Goal: Information Seeking & Learning: Learn about a topic

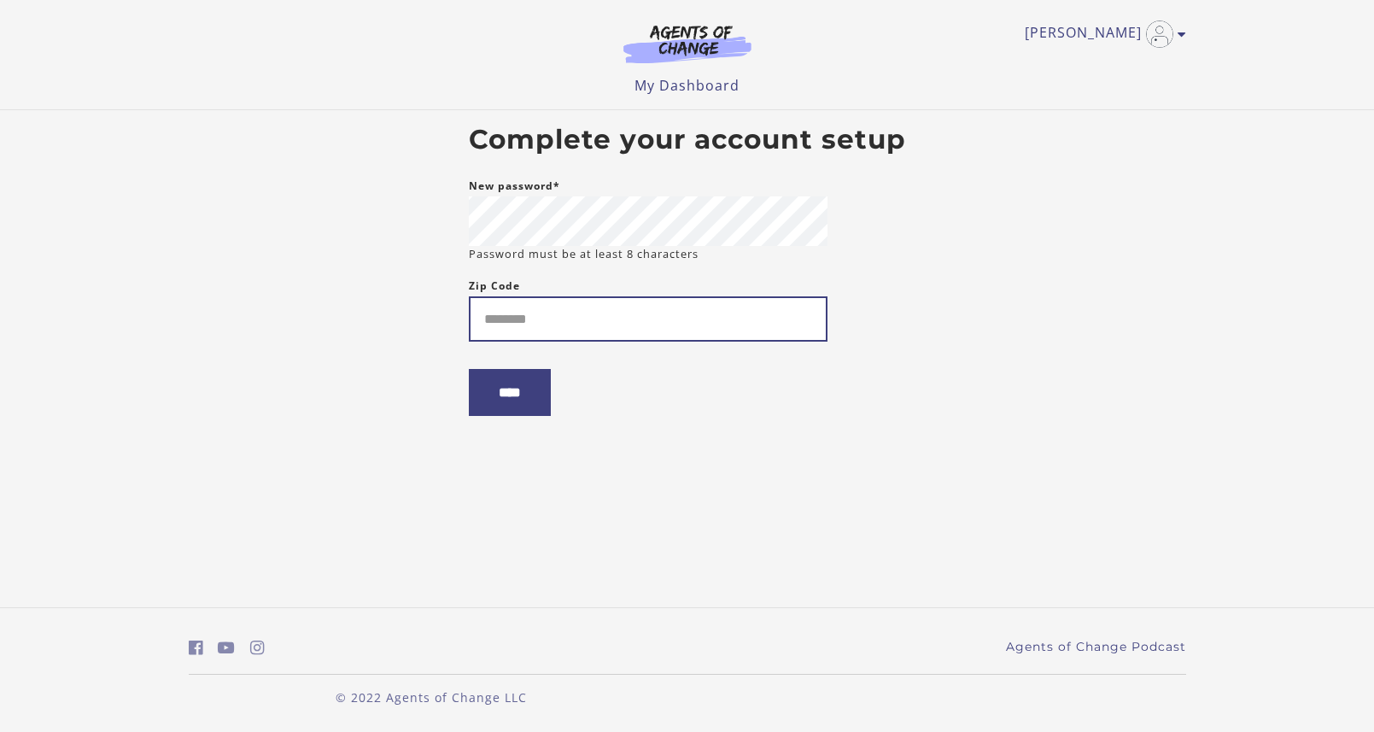
click at [587, 317] on input "Zip Code" at bounding box center [648, 318] width 359 height 45
paste input "**********"
type input "**********"
click at [516, 398] on input "****" at bounding box center [510, 392] width 82 height 47
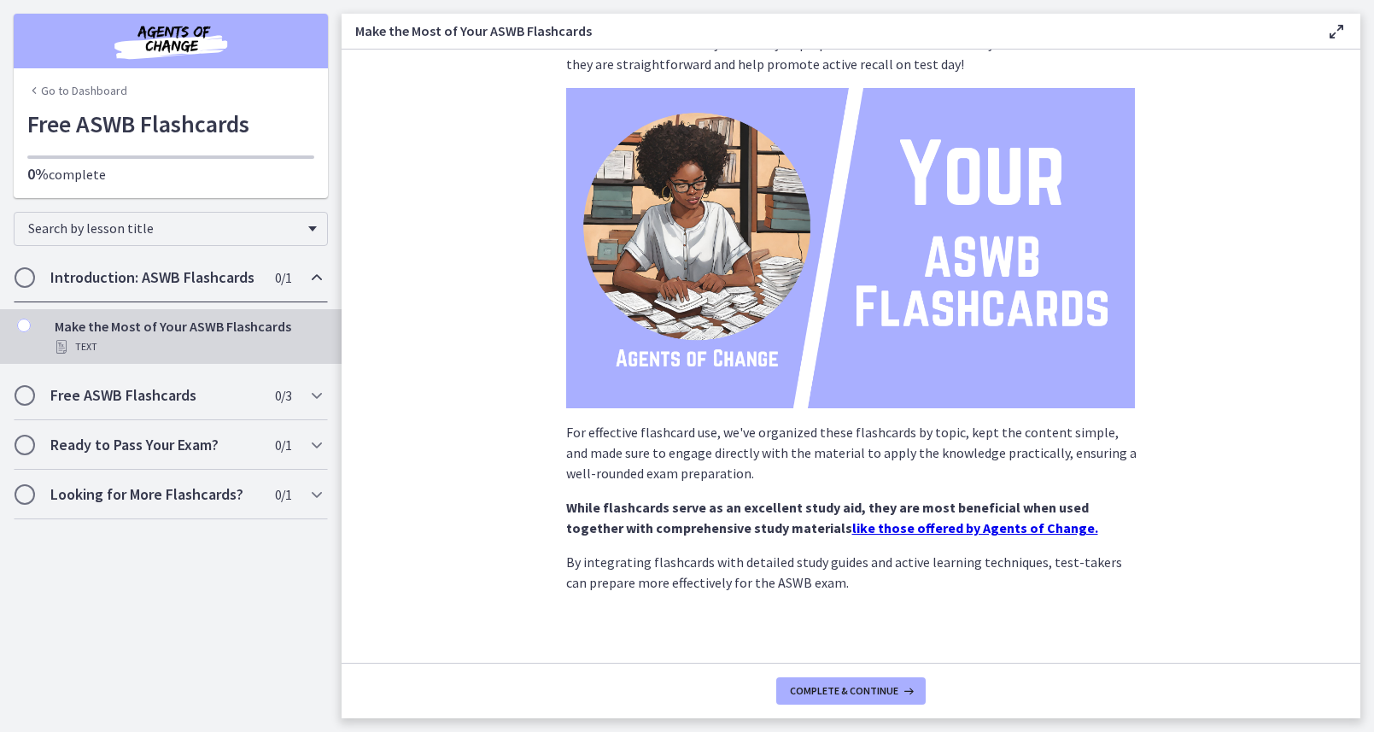
scroll to position [57, 0]
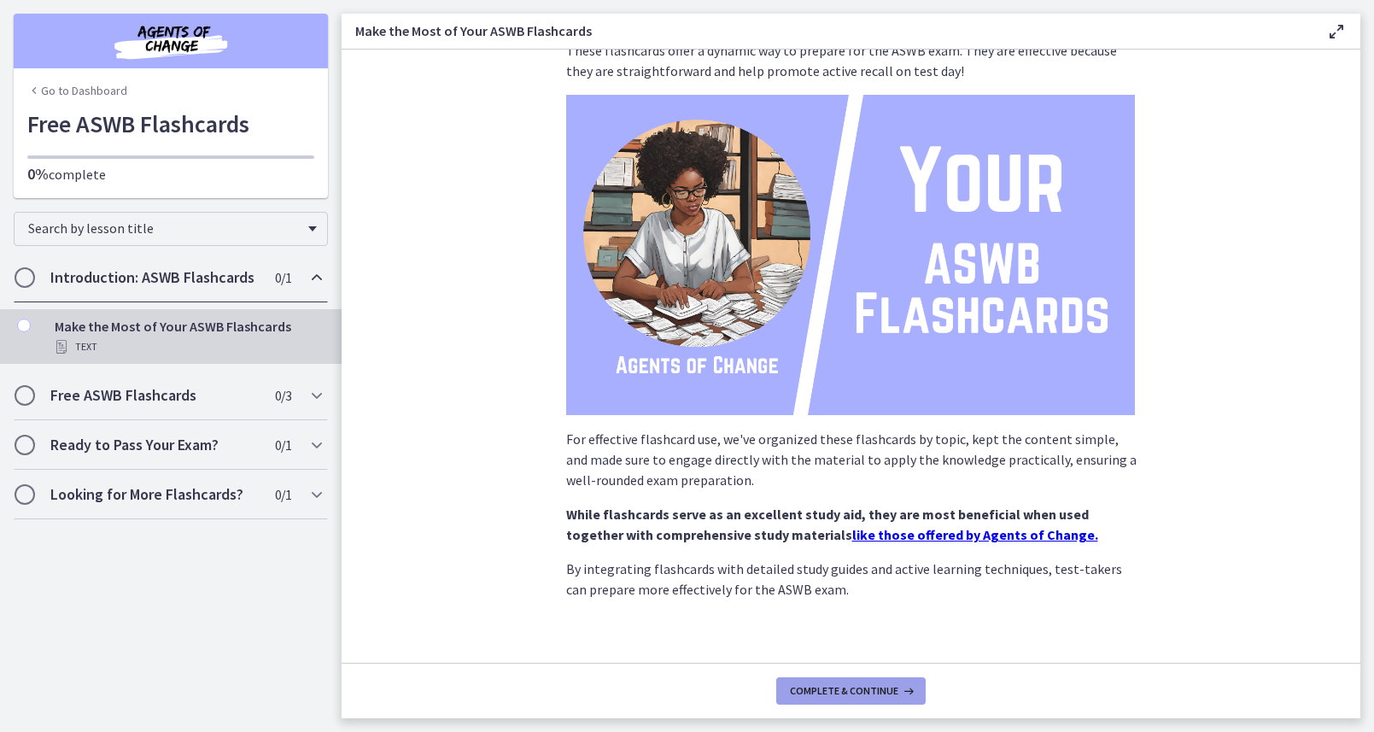
click at [838, 682] on button "Complete & continue" at bounding box center [850, 690] width 149 height 27
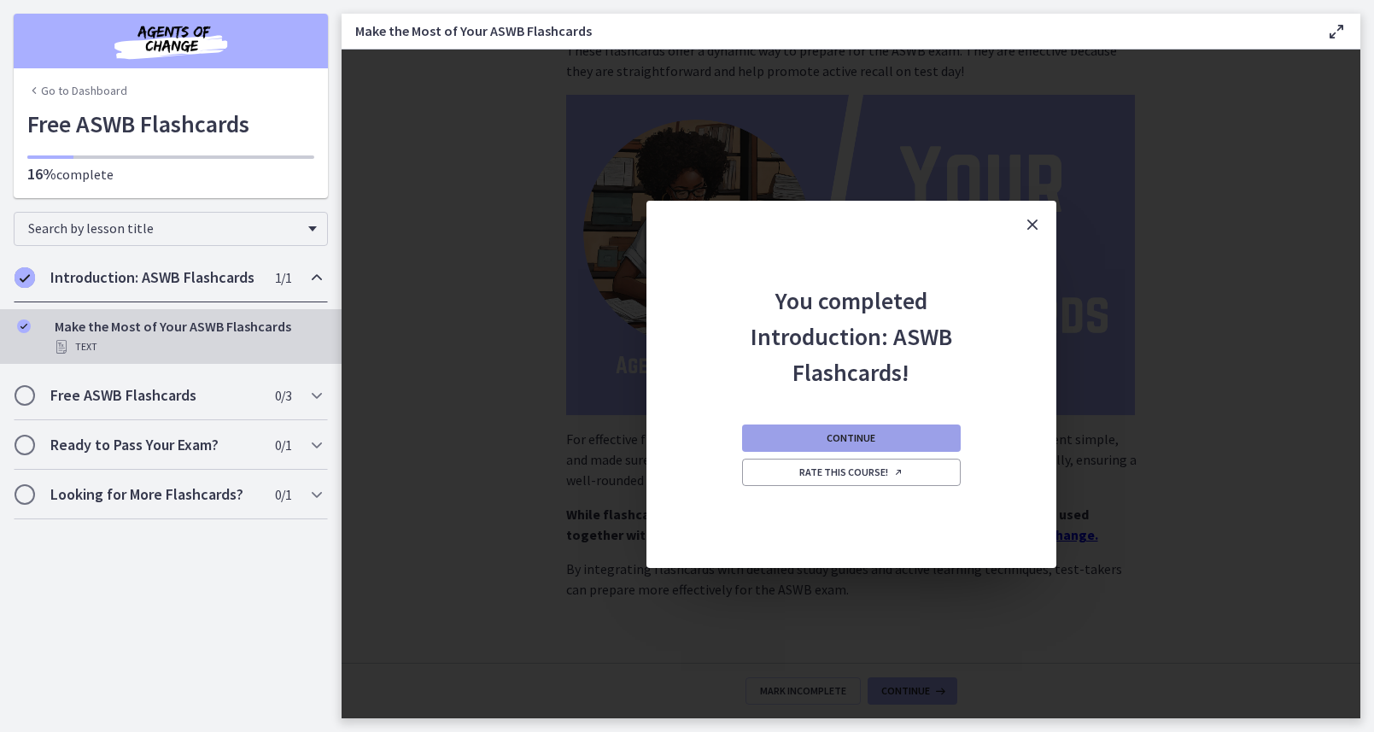
click at [866, 433] on span "Continue" at bounding box center [850, 438] width 49 height 14
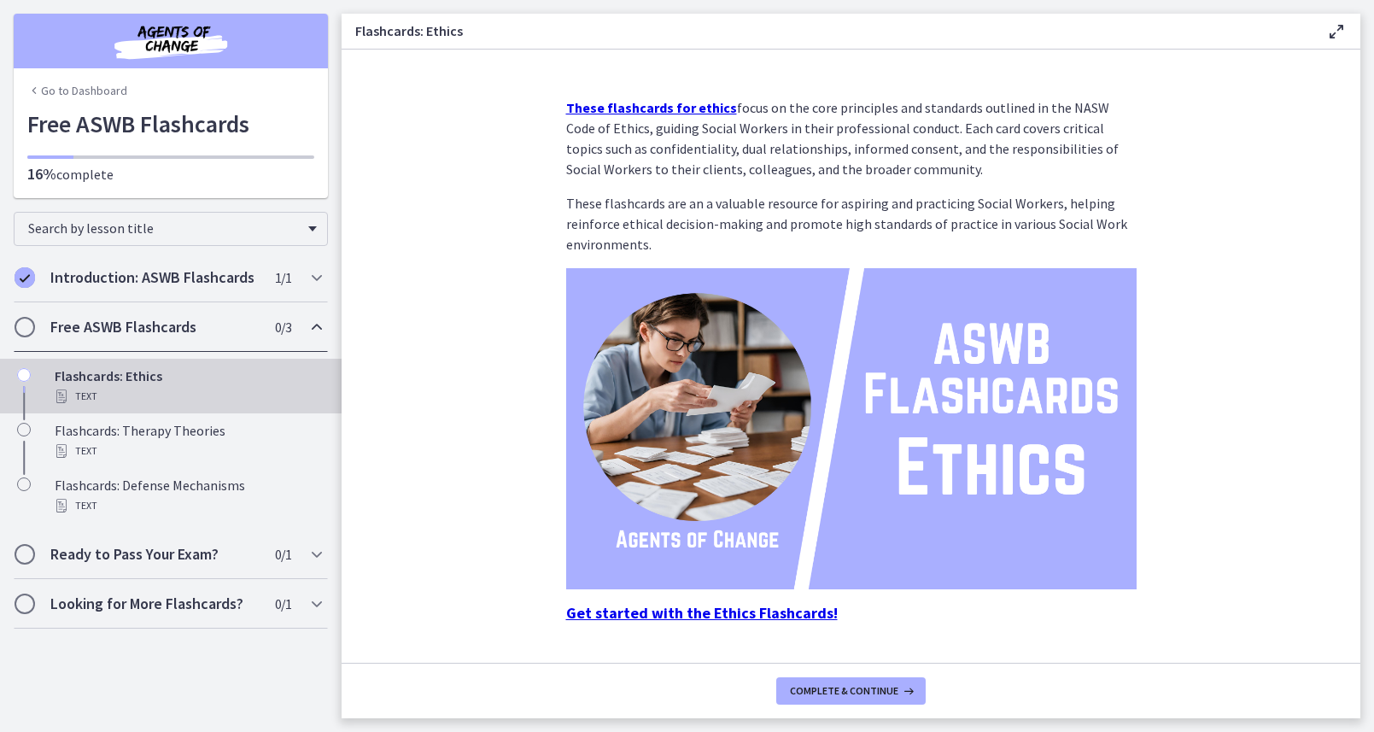
click at [88, 87] on link "Go to Dashboard" at bounding box center [77, 90] width 100 height 17
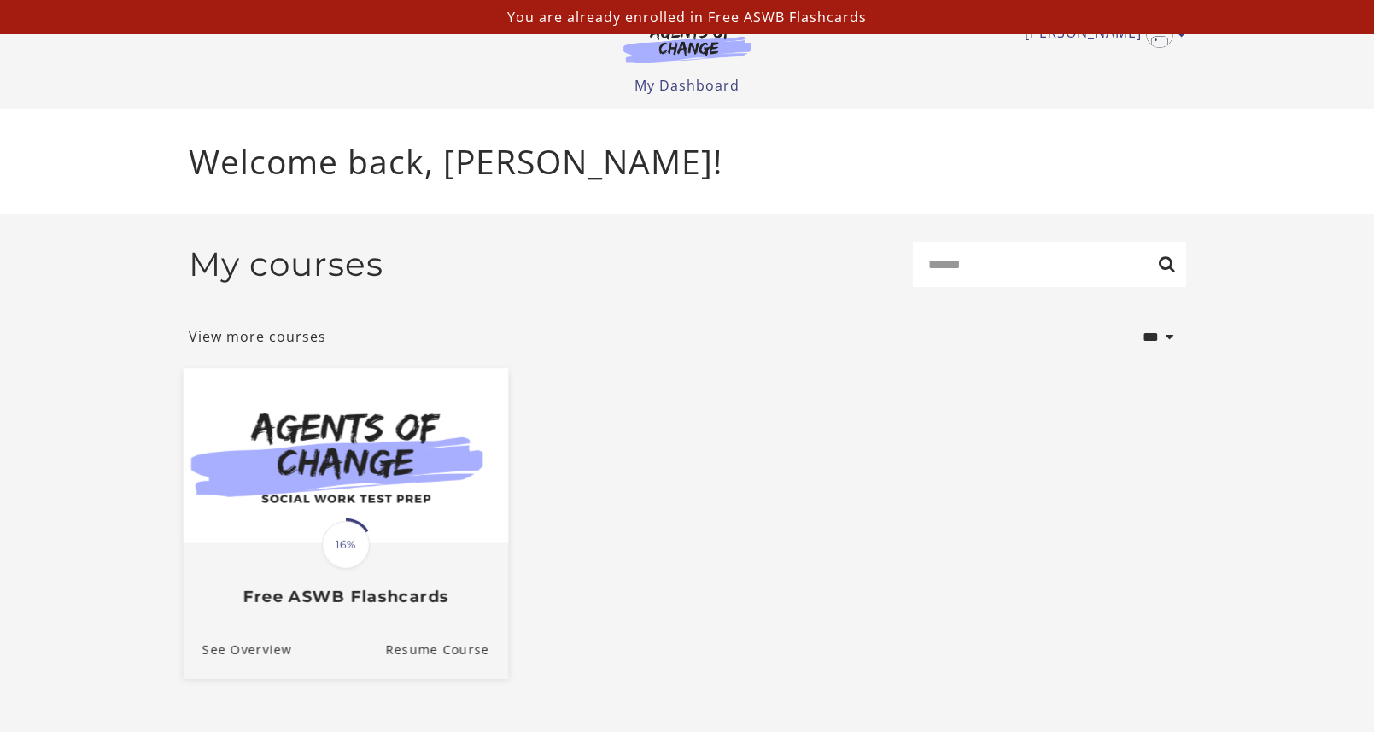
click at [422, 485] on img at bounding box center [345, 455] width 324 height 175
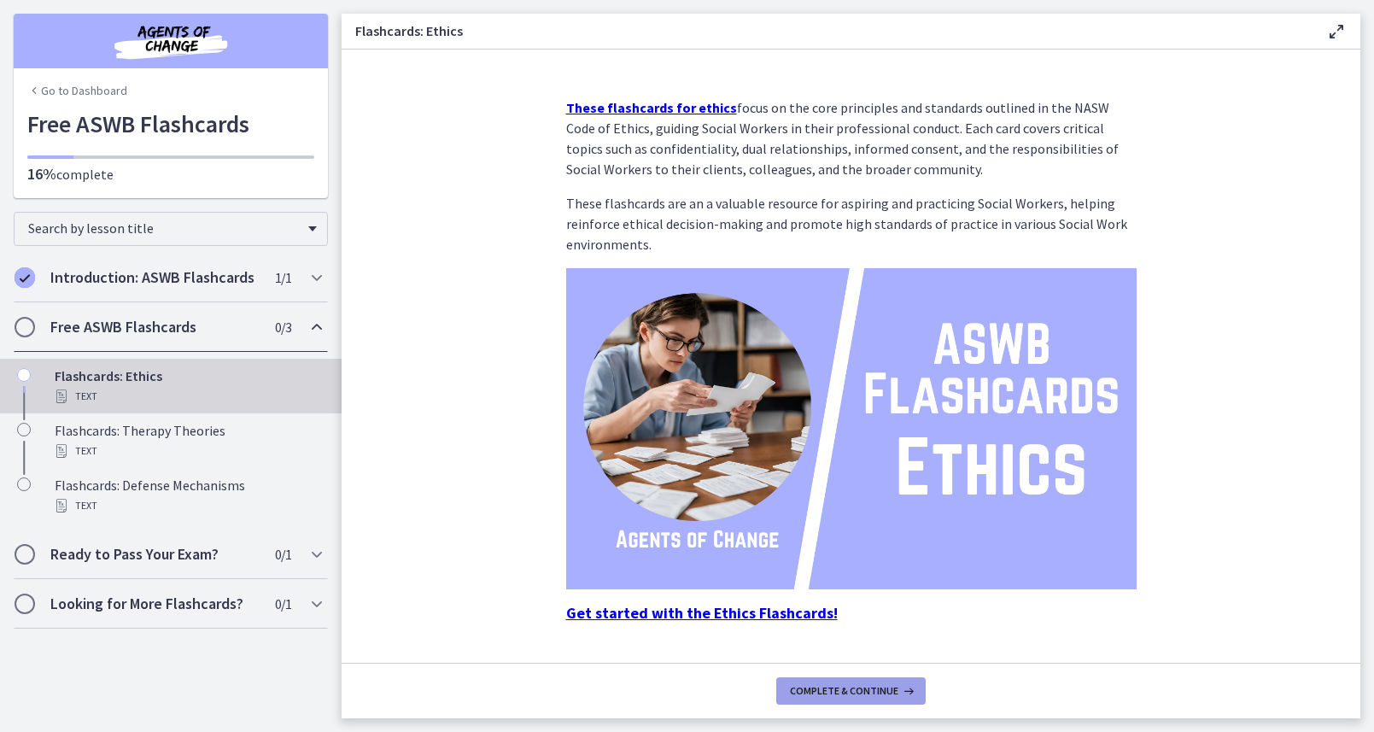
click at [818, 687] on span "Complete & continue" at bounding box center [844, 691] width 108 height 14
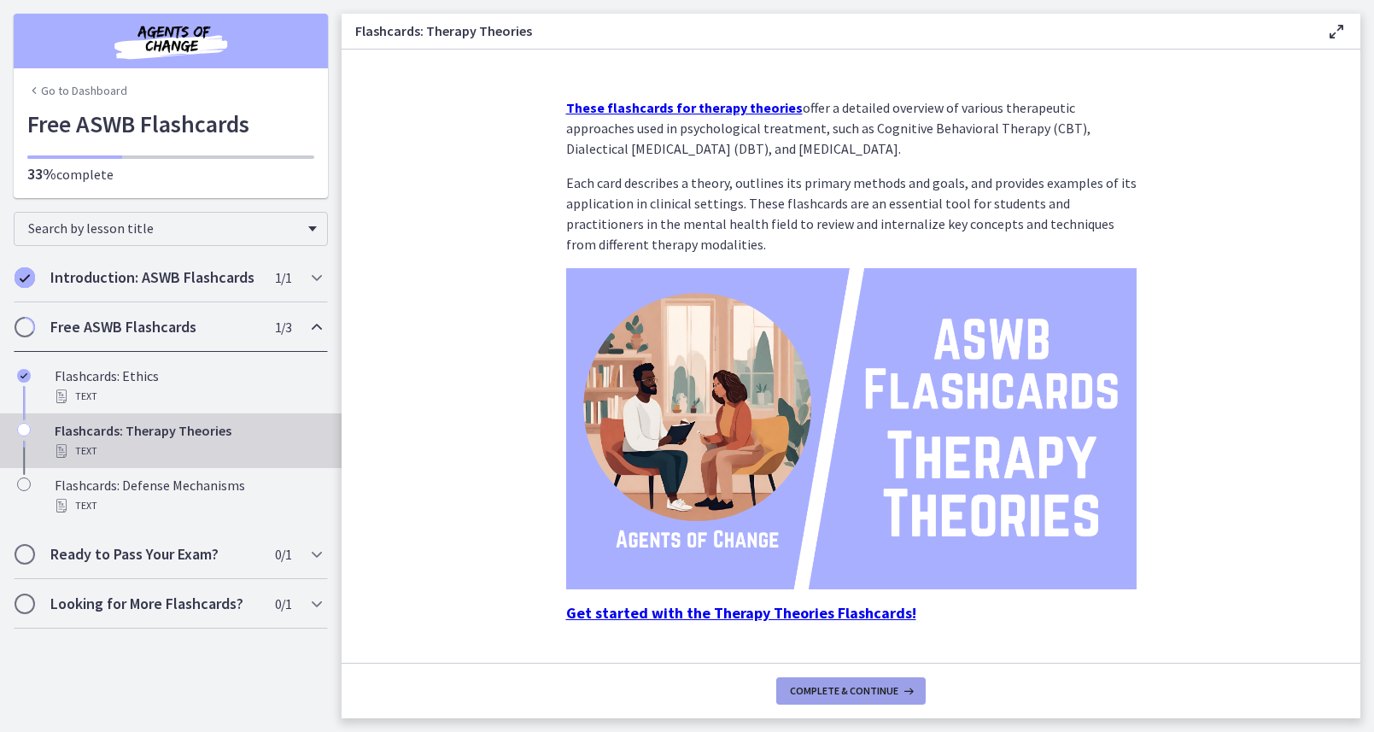
click at [818, 687] on span "Complete & continue" at bounding box center [844, 691] width 108 height 14
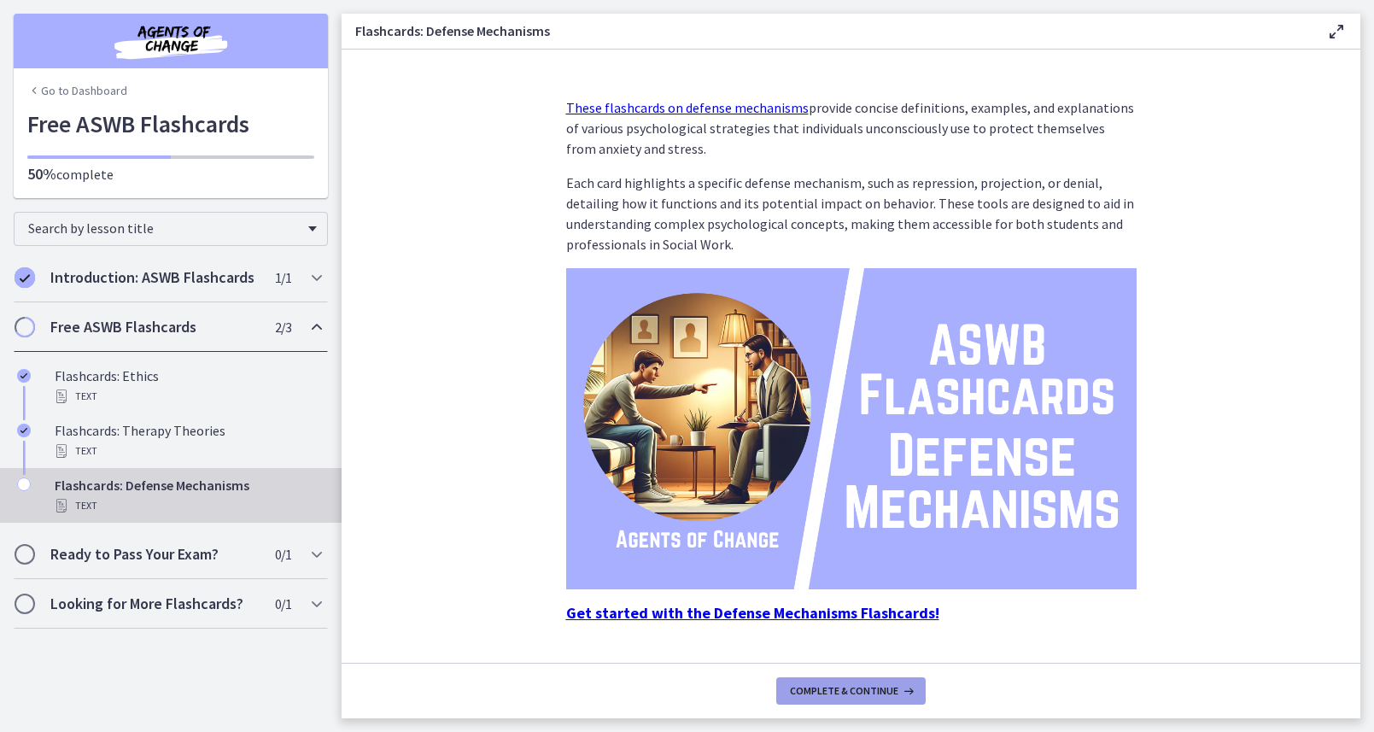
click at [818, 688] on span "Complete & continue" at bounding box center [844, 691] width 108 height 14
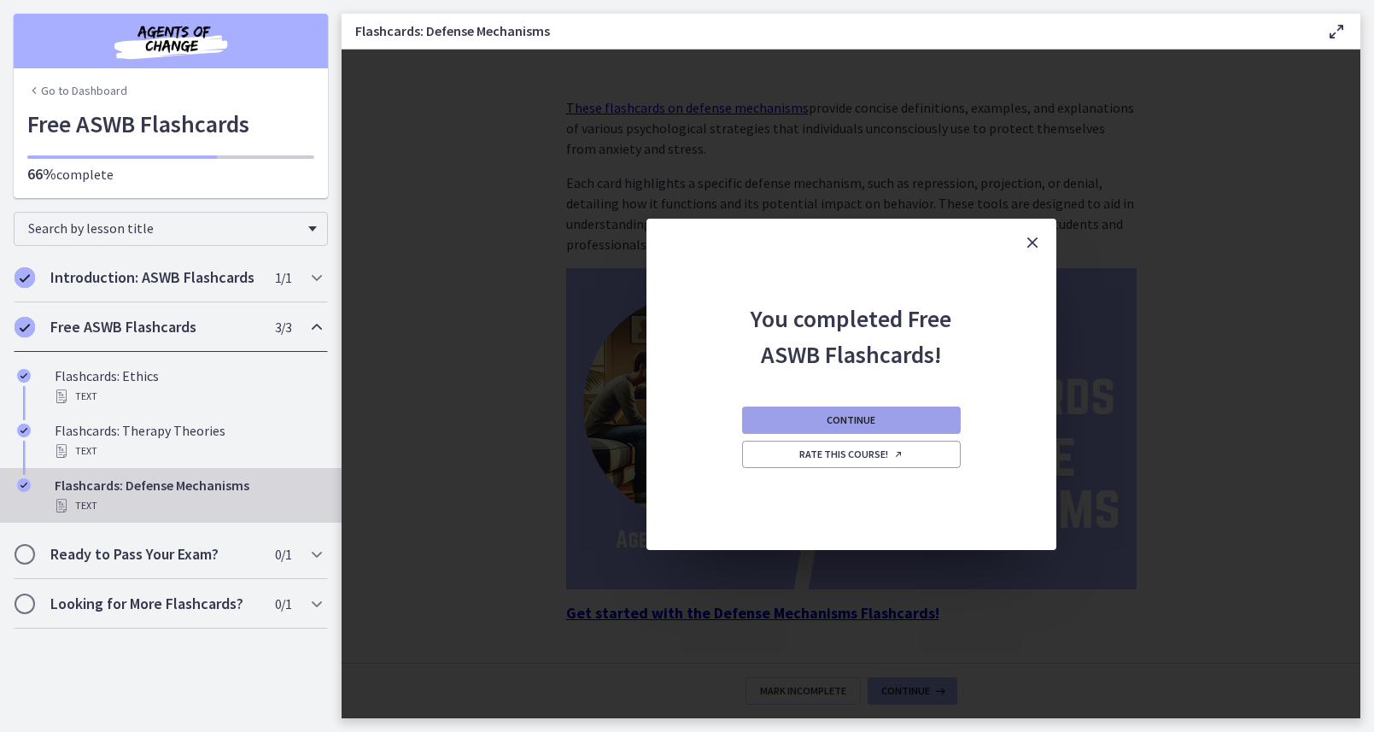
click at [895, 420] on button "Continue" at bounding box center [851, 419] width 219 height 27
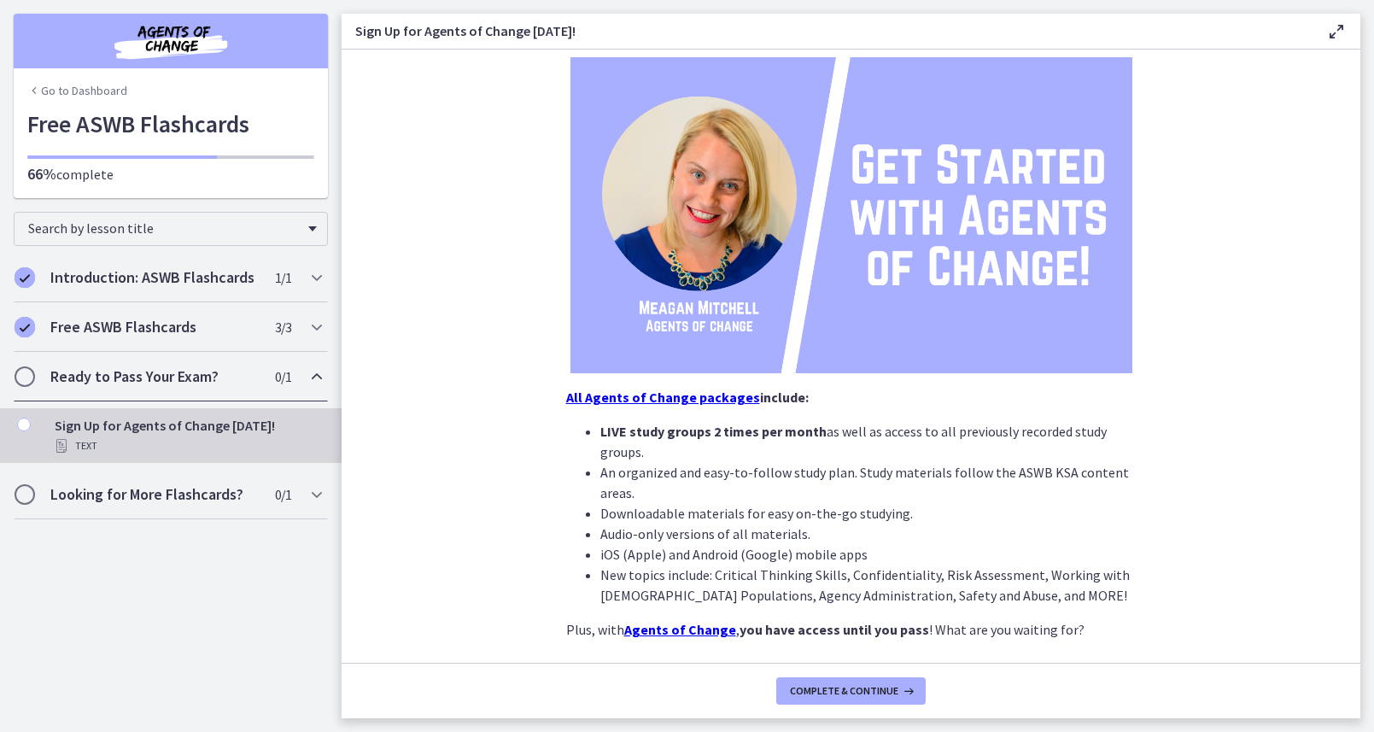
scroll to position [225, 0]
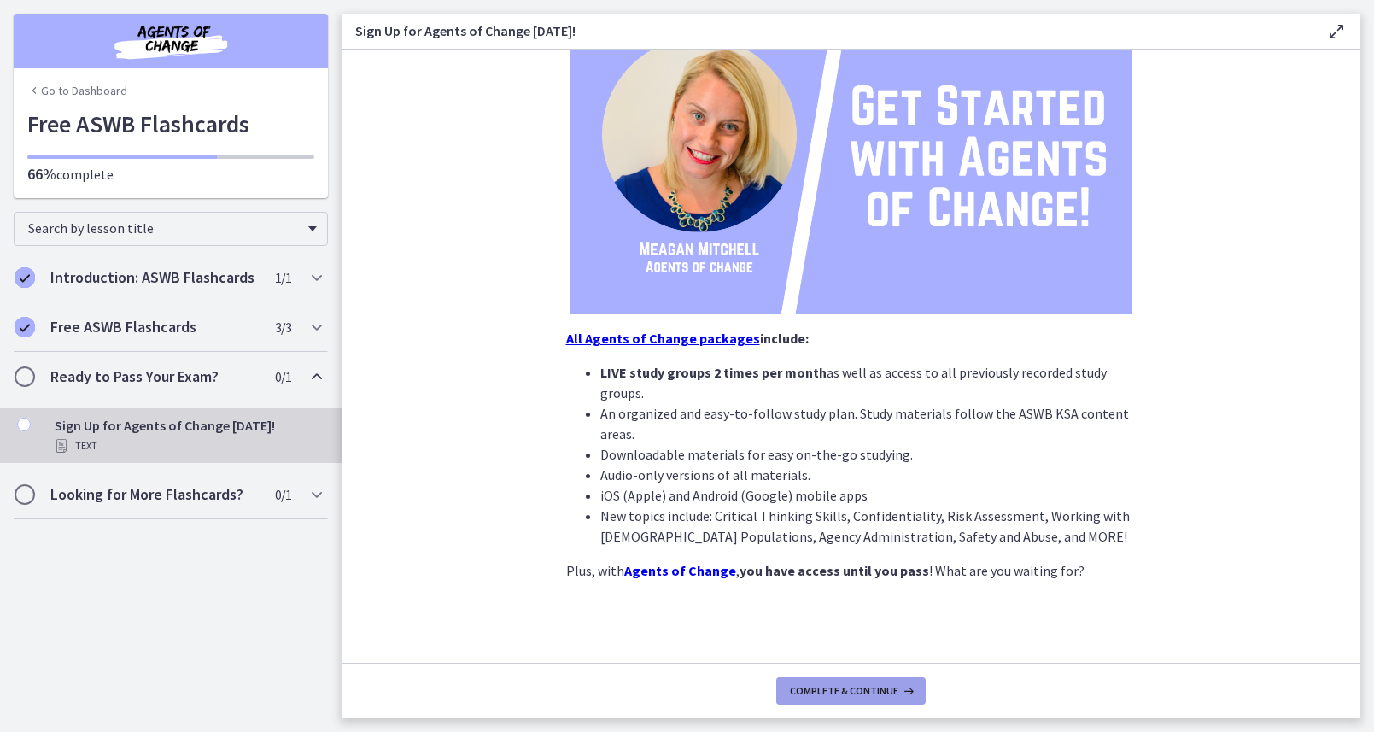
click at [808, 699] on button "Complete & continue" at bounding box center [850, 690] width 149 height 27
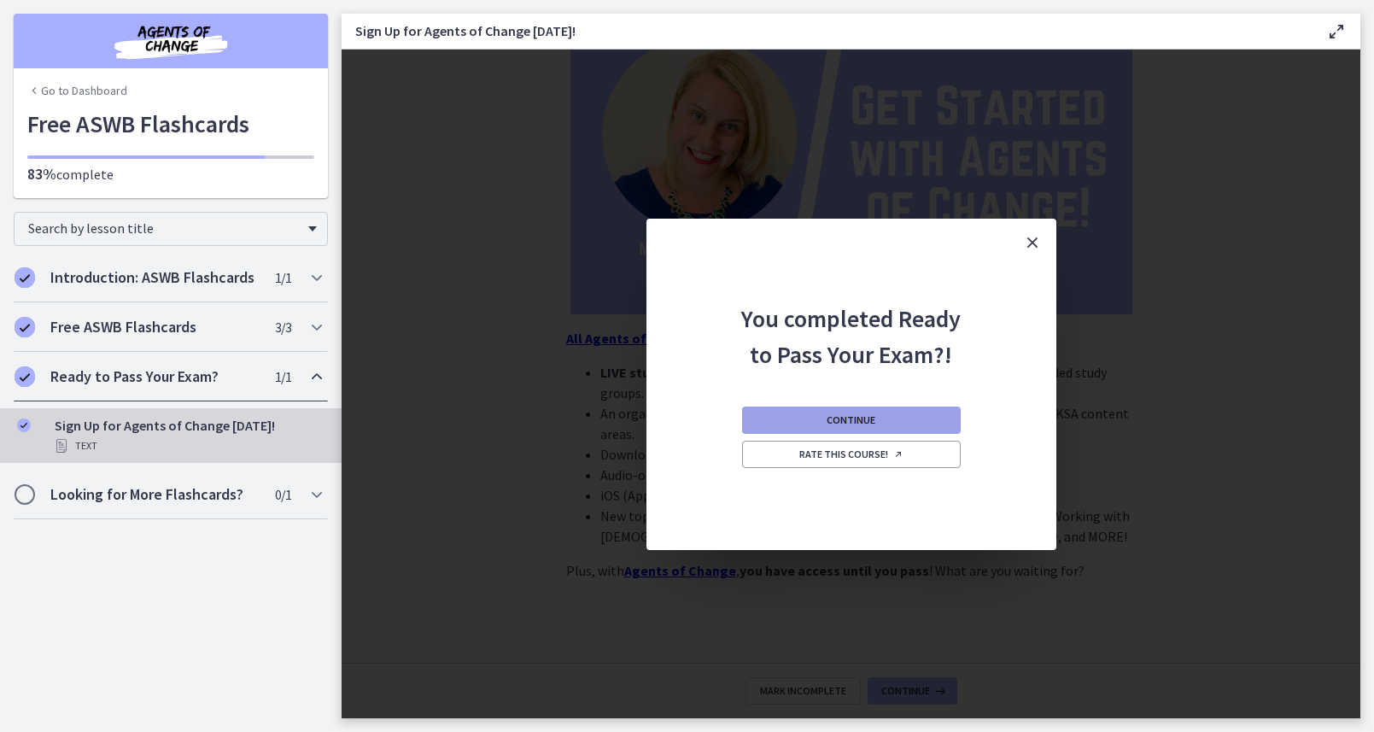
click at [895, 419] on button "Continue" at bounding box center [851, 419] width 219 height 27
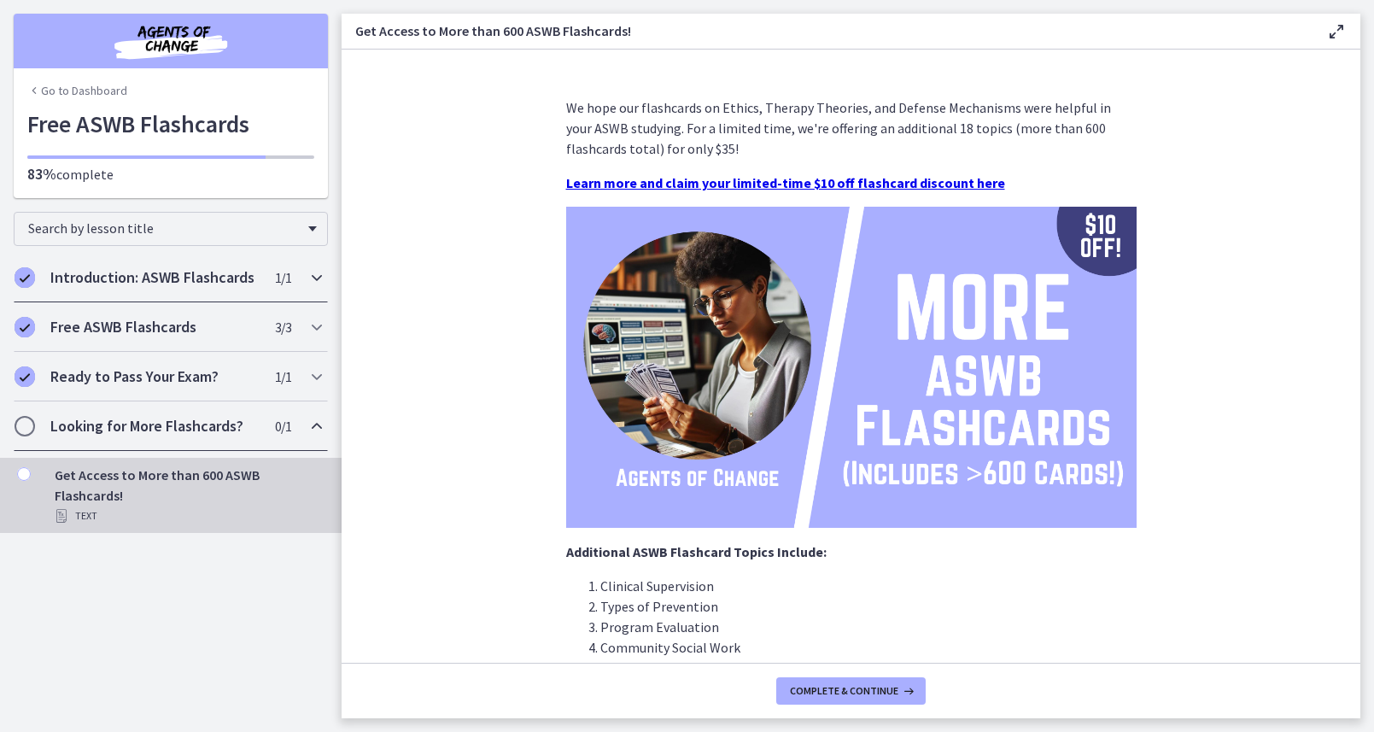
click at [80, 270] on h2 "Introduction: ASWB Flashcards" at bounding box center [154, 277] width 208 height 20
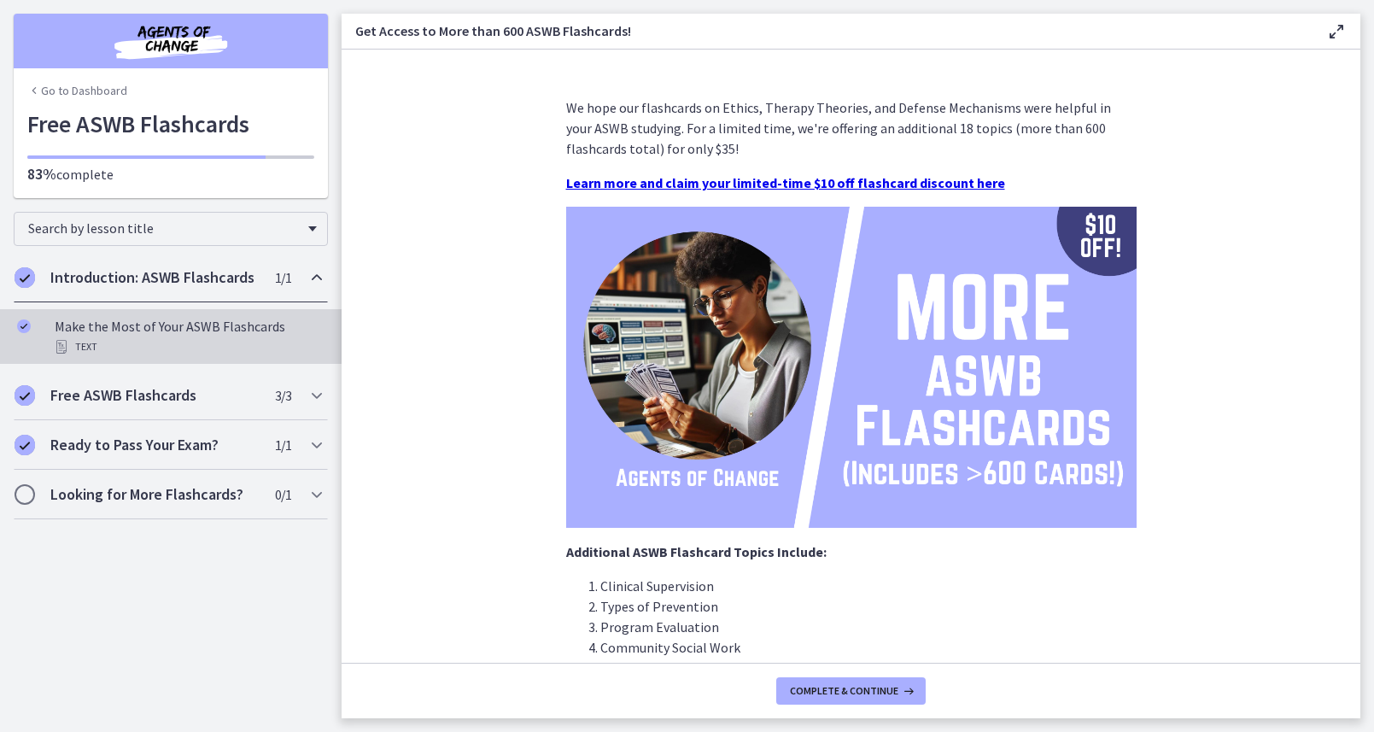
click at [97, 317] on div "Make the Most of Your ASWB Flashcards Text" at bounding box center [188, 336] width 266 height 41
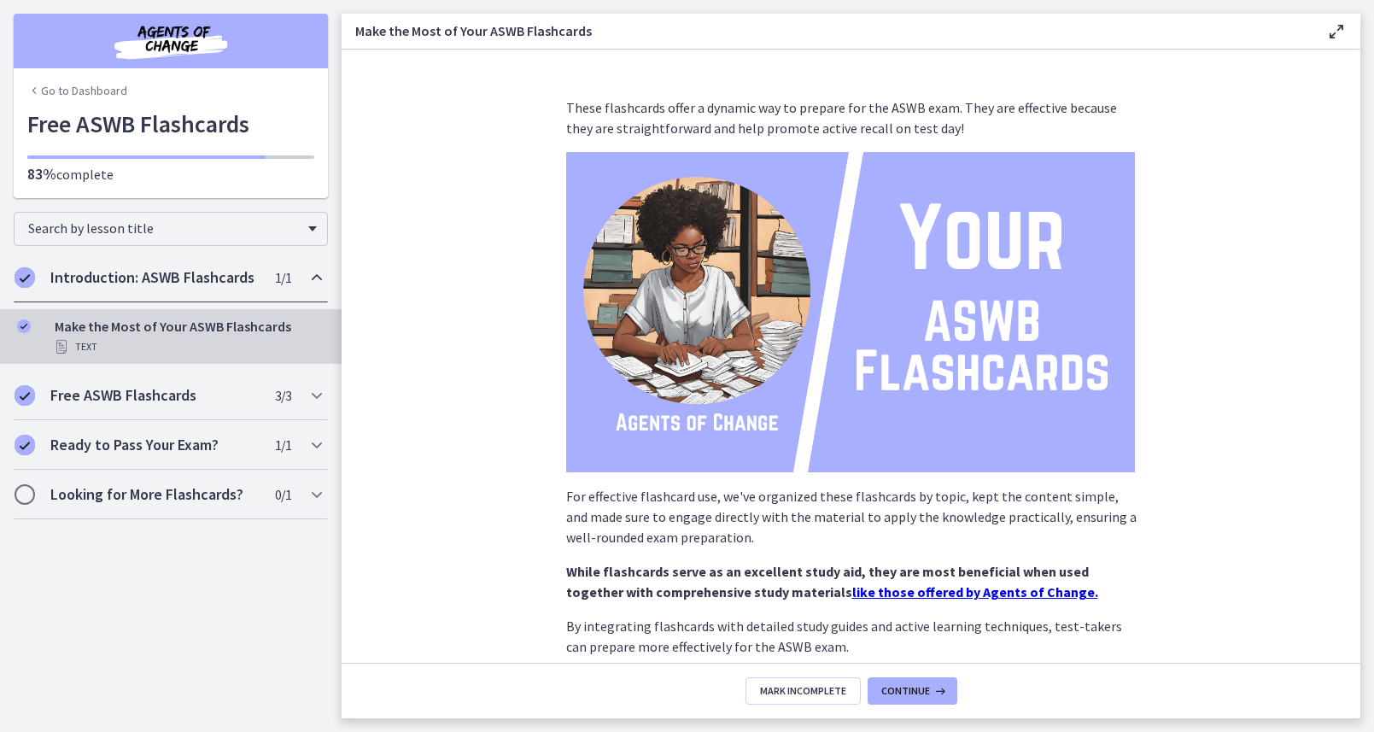
scroll to position [109, 0]
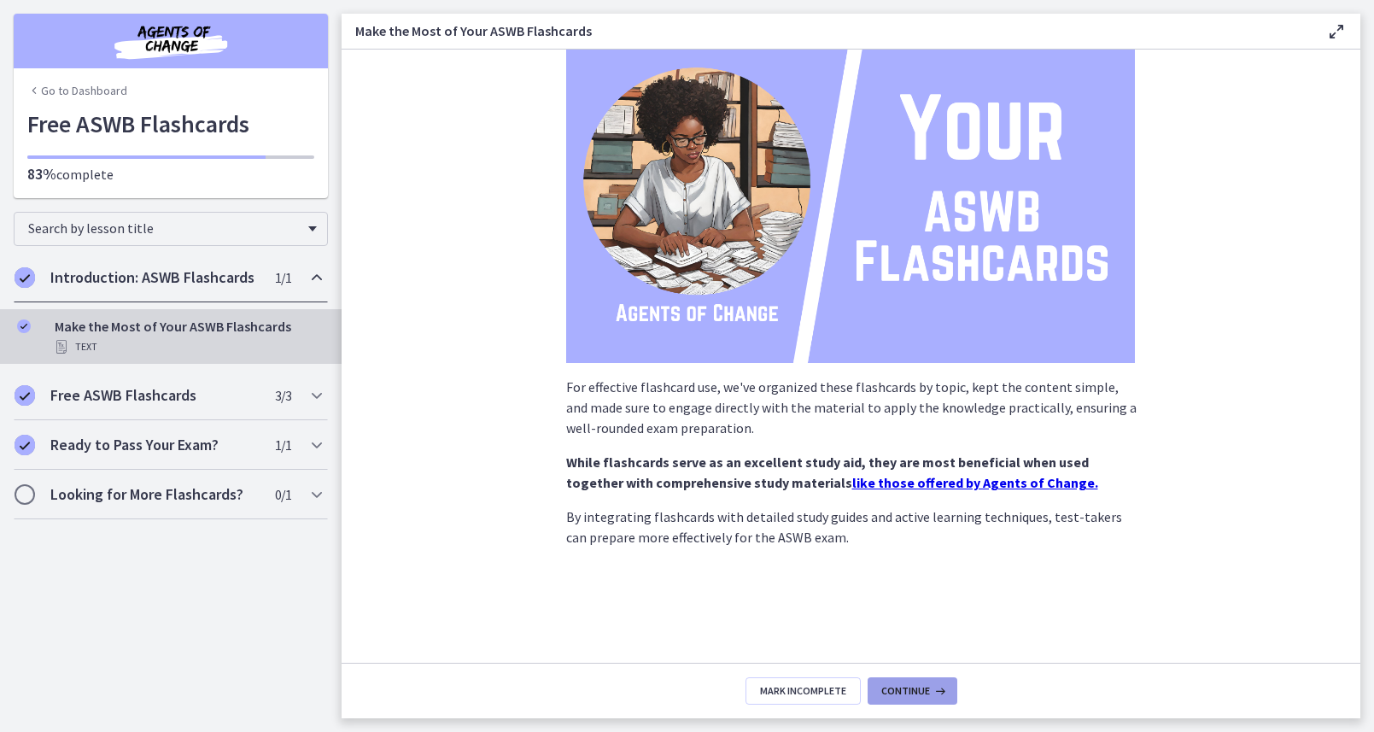
click at [923, 679] on button "Continue" at bounding box center [912, 690] width 90 height 27
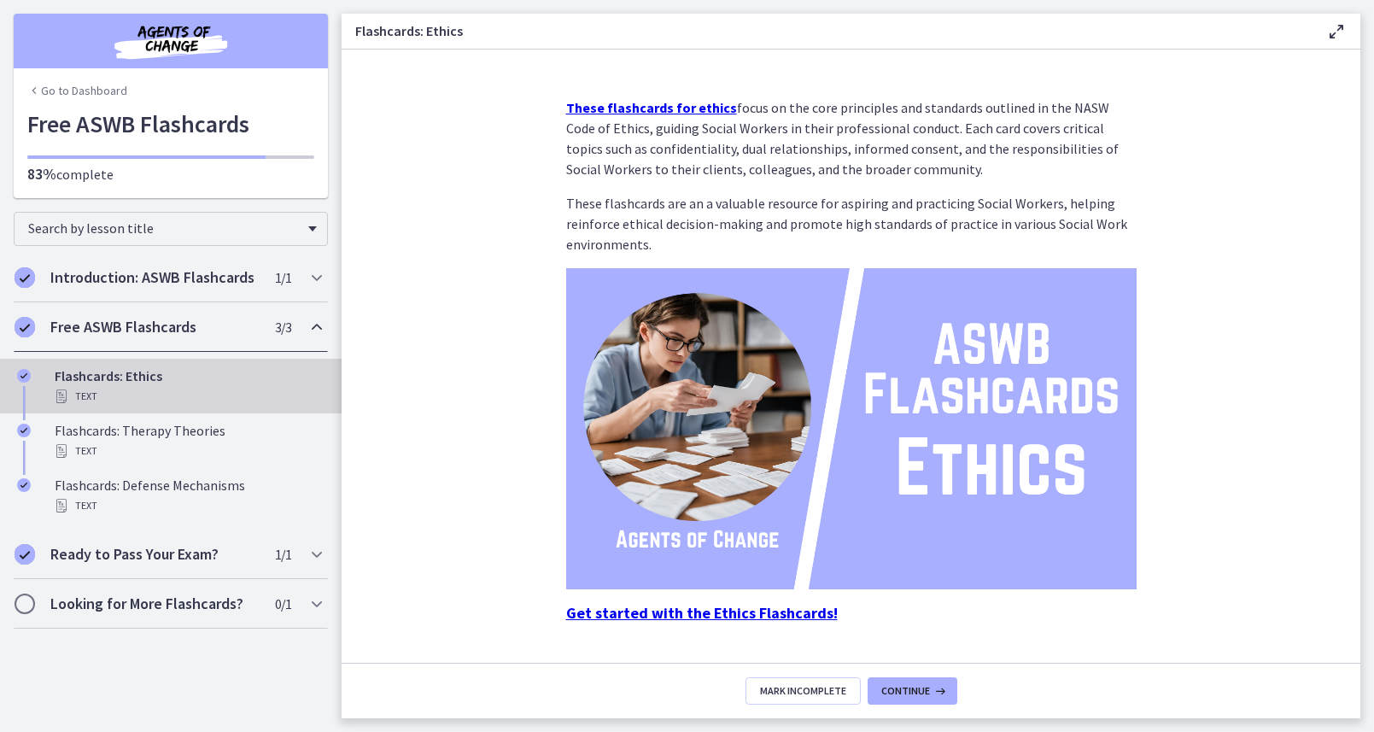
click at [701, 607] on strong "Get started with the Ethics Flashcards!" at bounding box center [701, 613] width 271 height 20
